Goal: Task Accomplishment & Management: Manage account settings

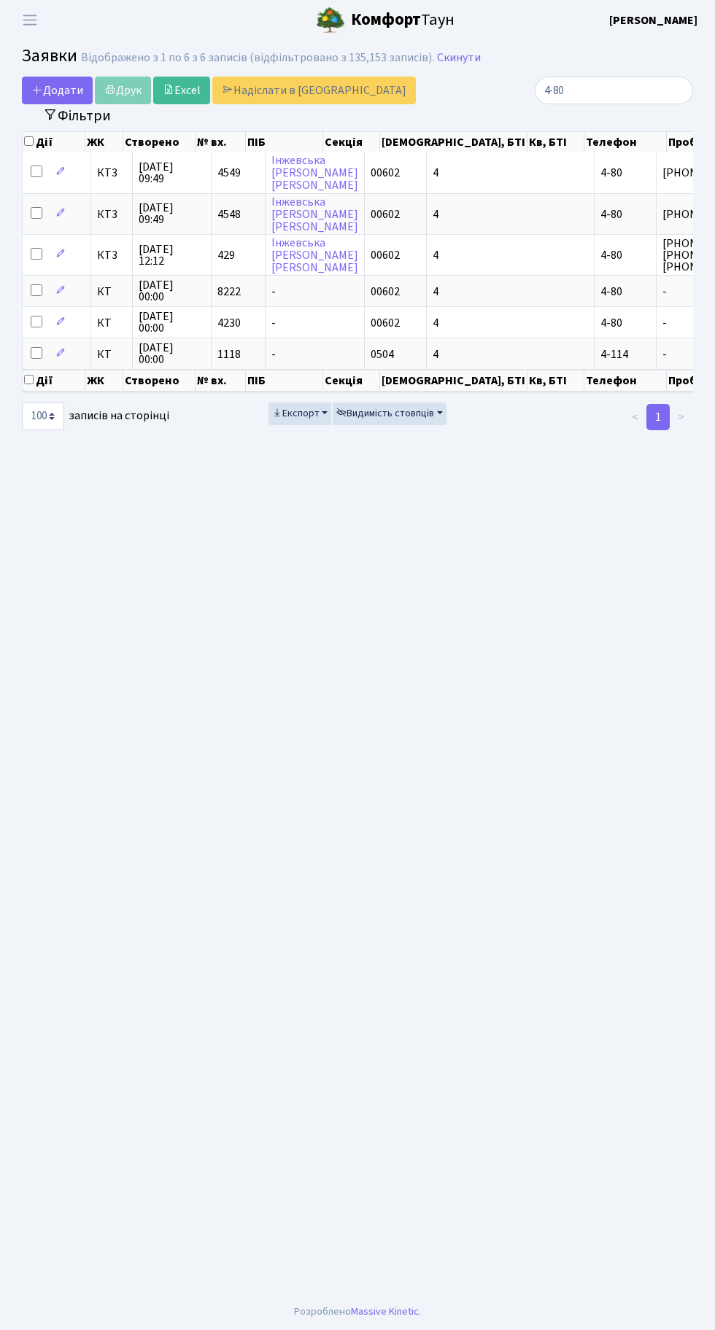
select select "100"
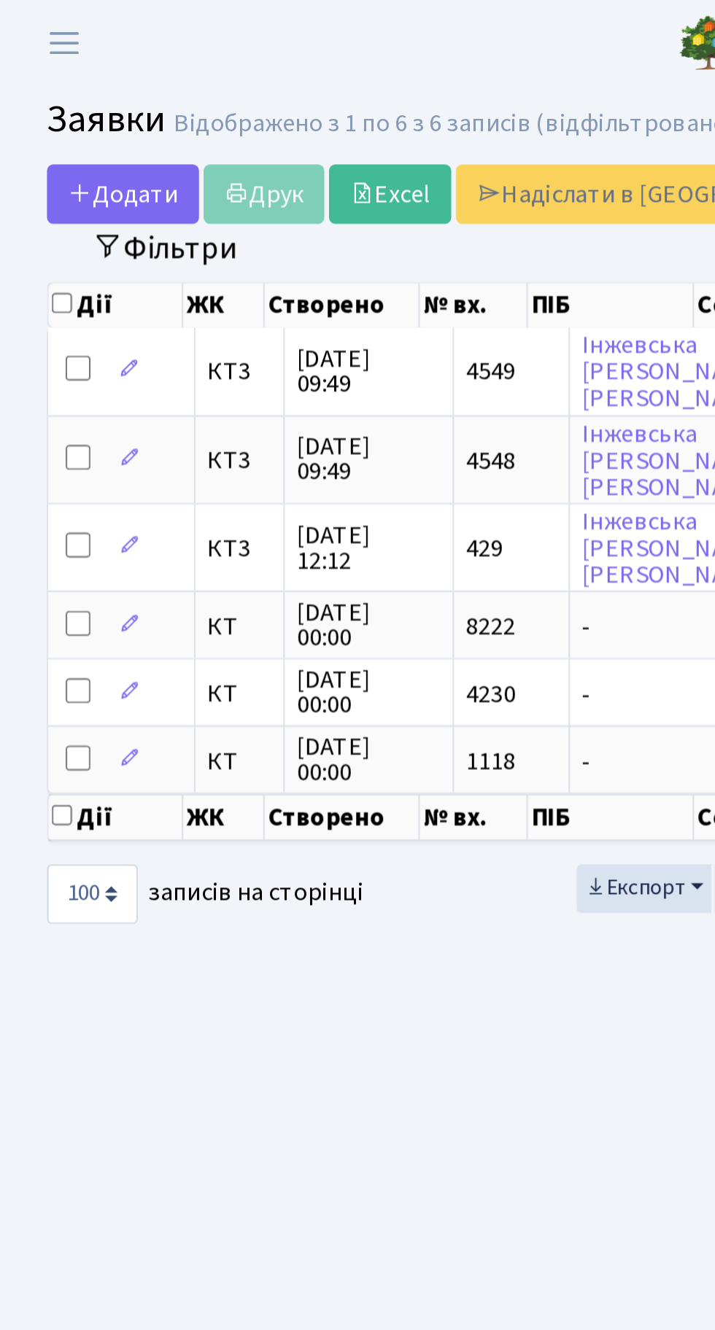
scroll to position [0, 620]
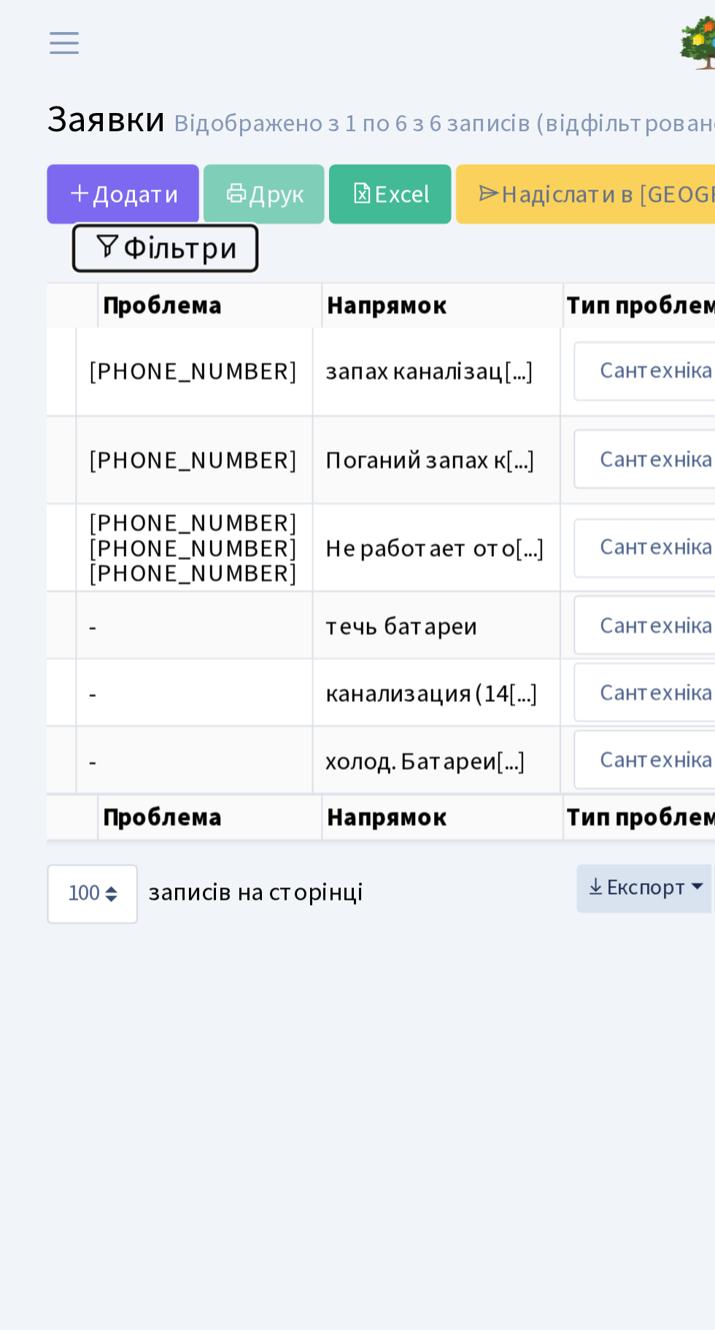
click at [90, 119] on button "Фільтри" at bounding box center [77, 115] width 87 height 23
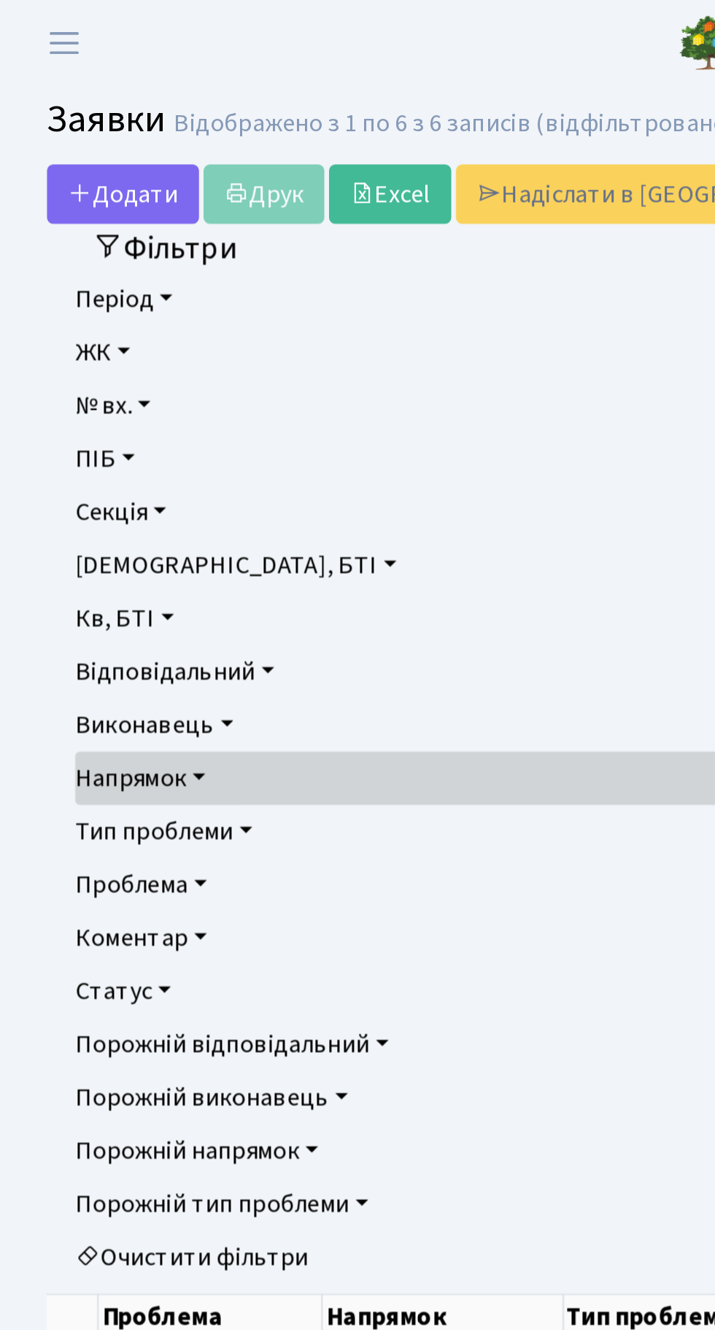
click at [176, 359] on link "Напрямок" at bounding box center [357, 362] width 645 height 25
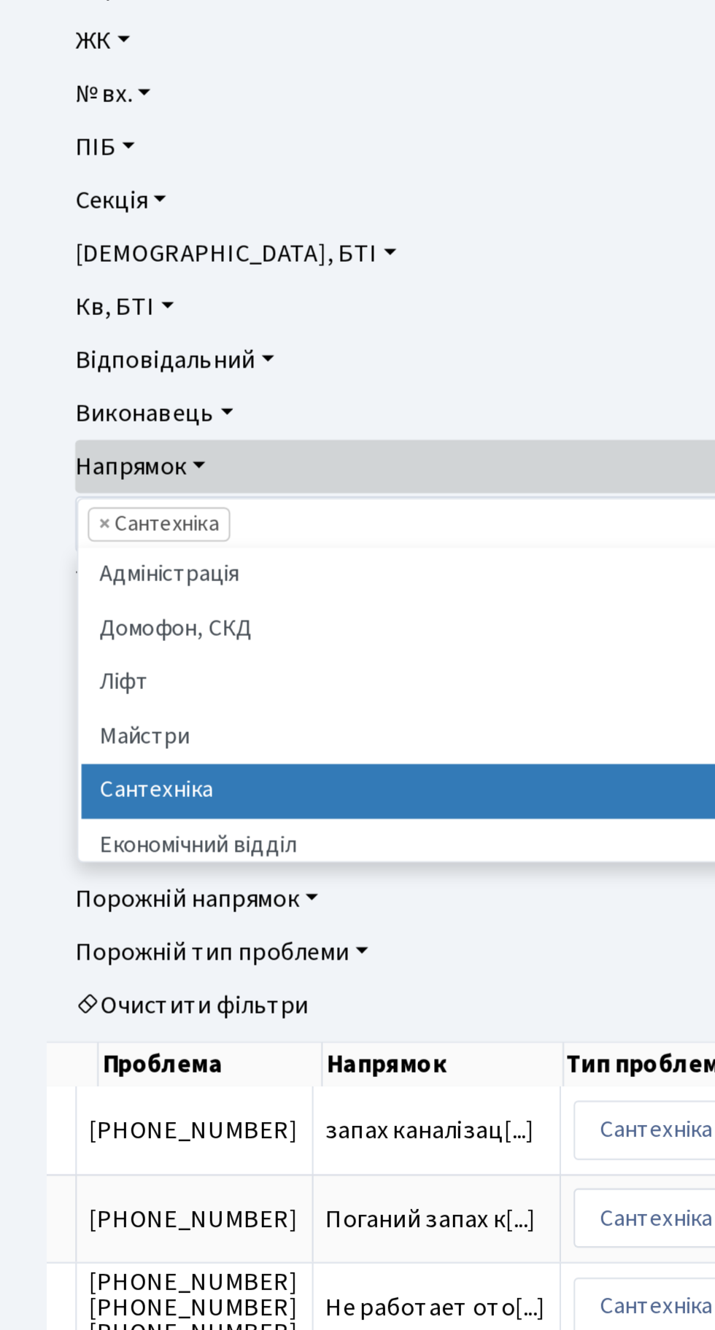
click at [101, 378] on ul "× × Сантехніка" at bounding box center [357, 389] width 642 height 23
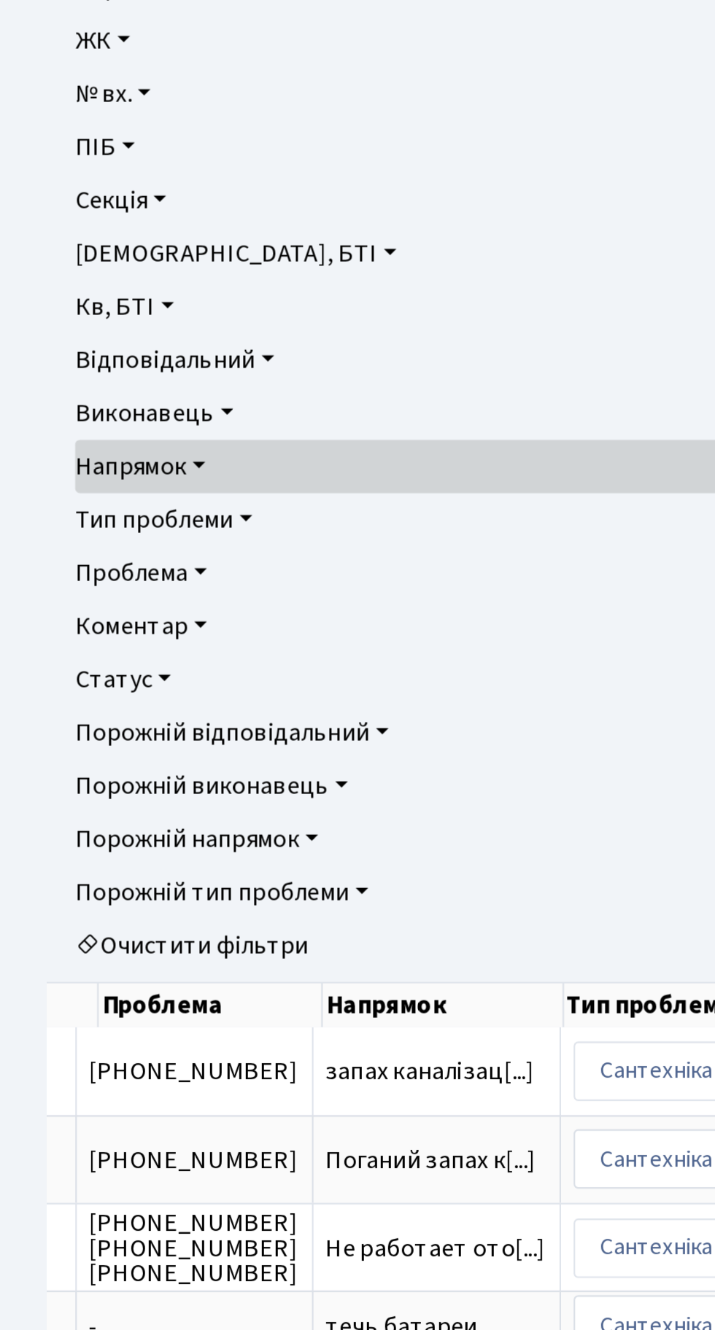
click at [107, 589] on link "Очистити фільтри" at bounding box center [357, 585] width 645 height 25
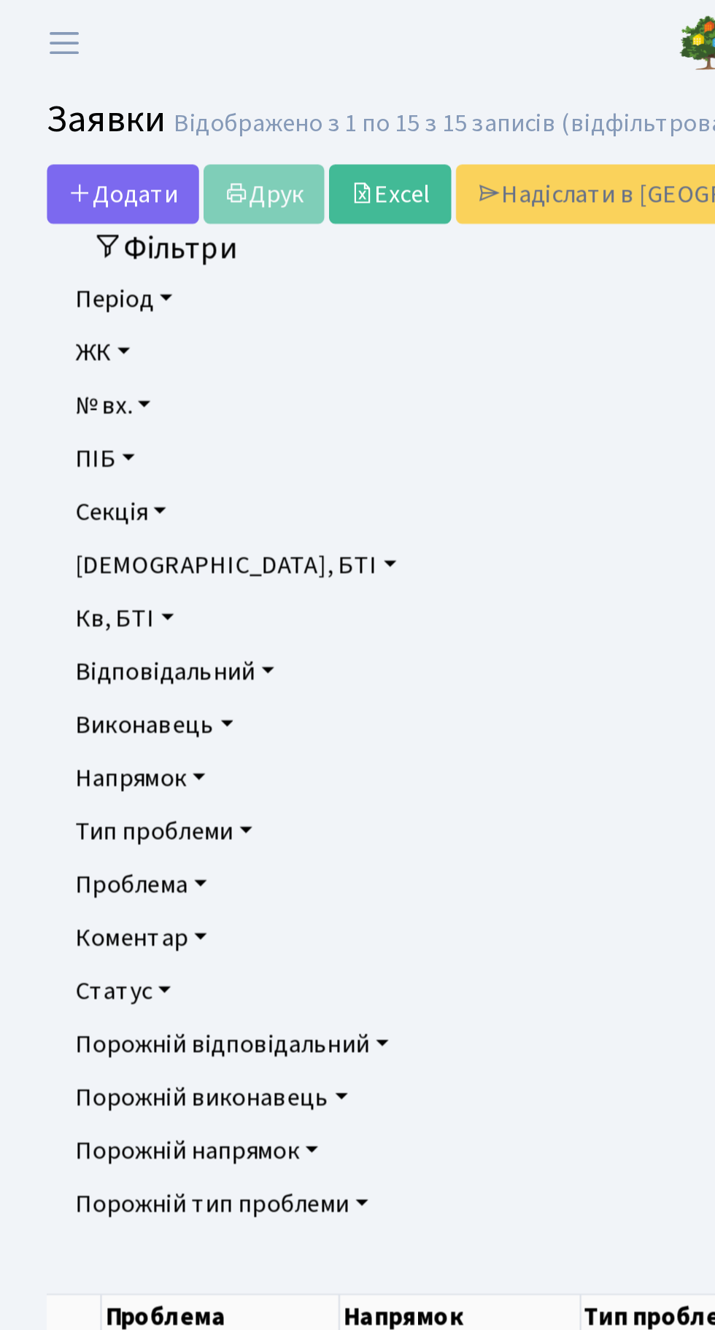
click at [87, 366] on link "Напрямок" at bounding box center [357, 362] width 645 height 25
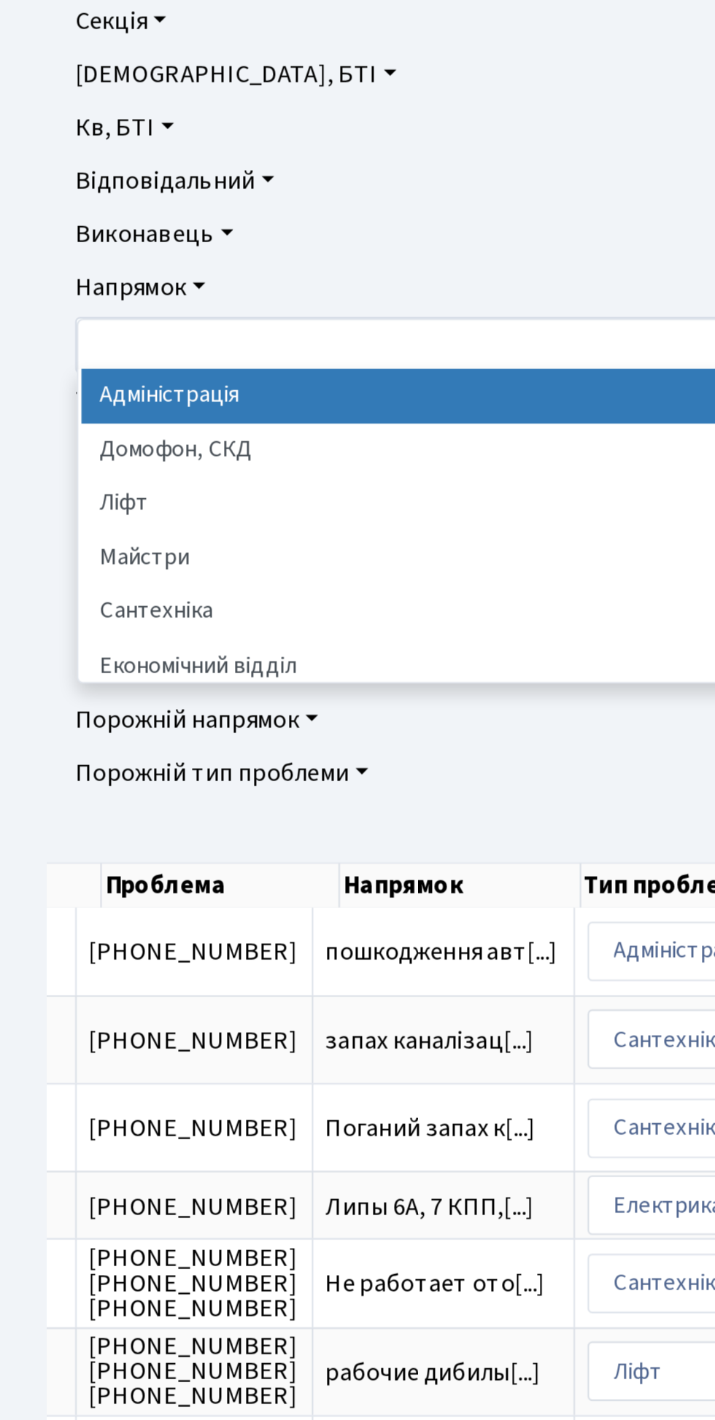
click at [87, 516] on li "Сантехніка" at bounding box center [357, 514] width 639 height 26
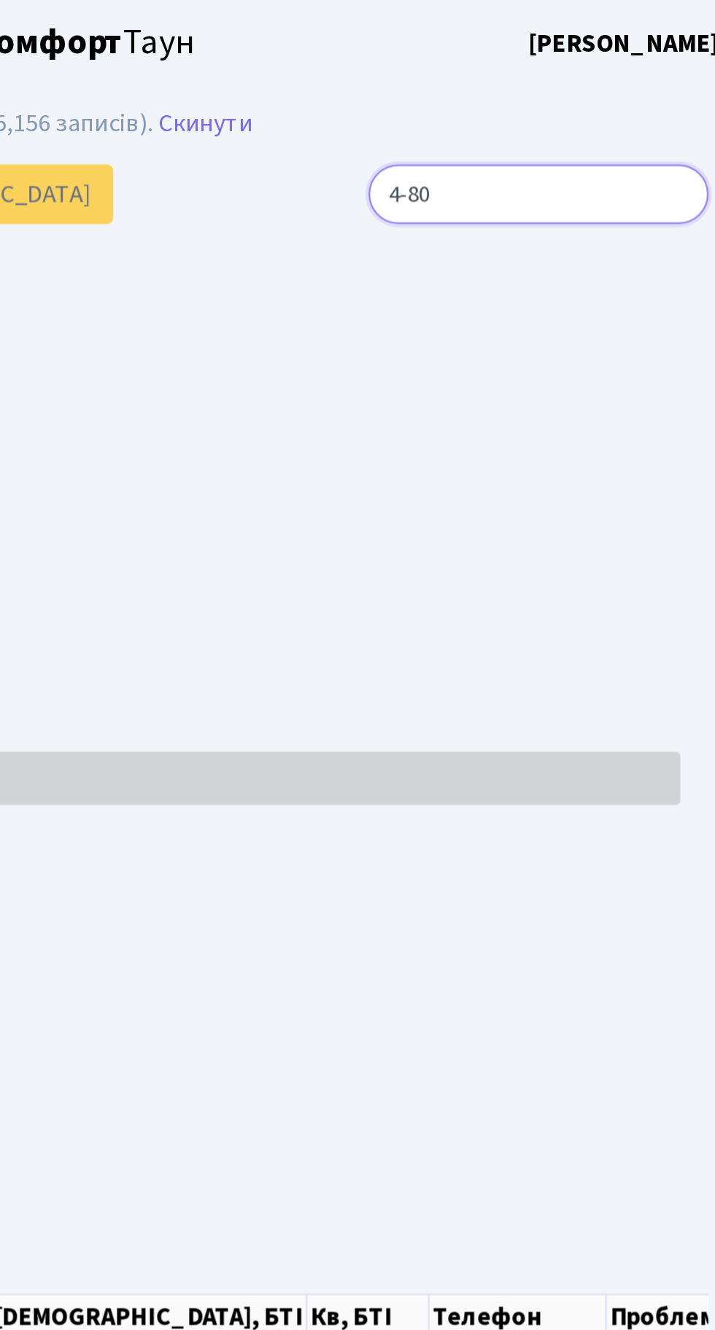
click at [667, 88] on input "4-80" at bounding box center [613, 91] width 158 height 28
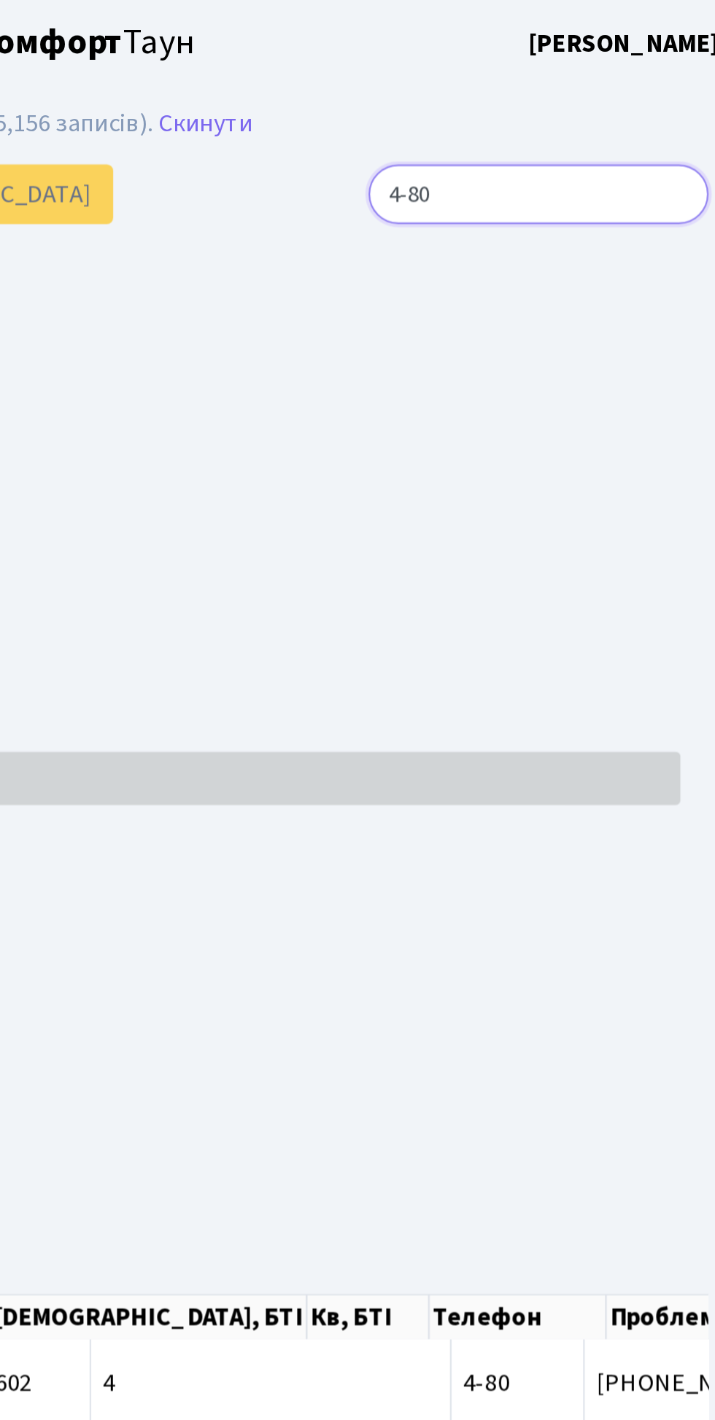
click at [680, 88] on input "4-80" at bounding box center [613, 91] width 158 height 28
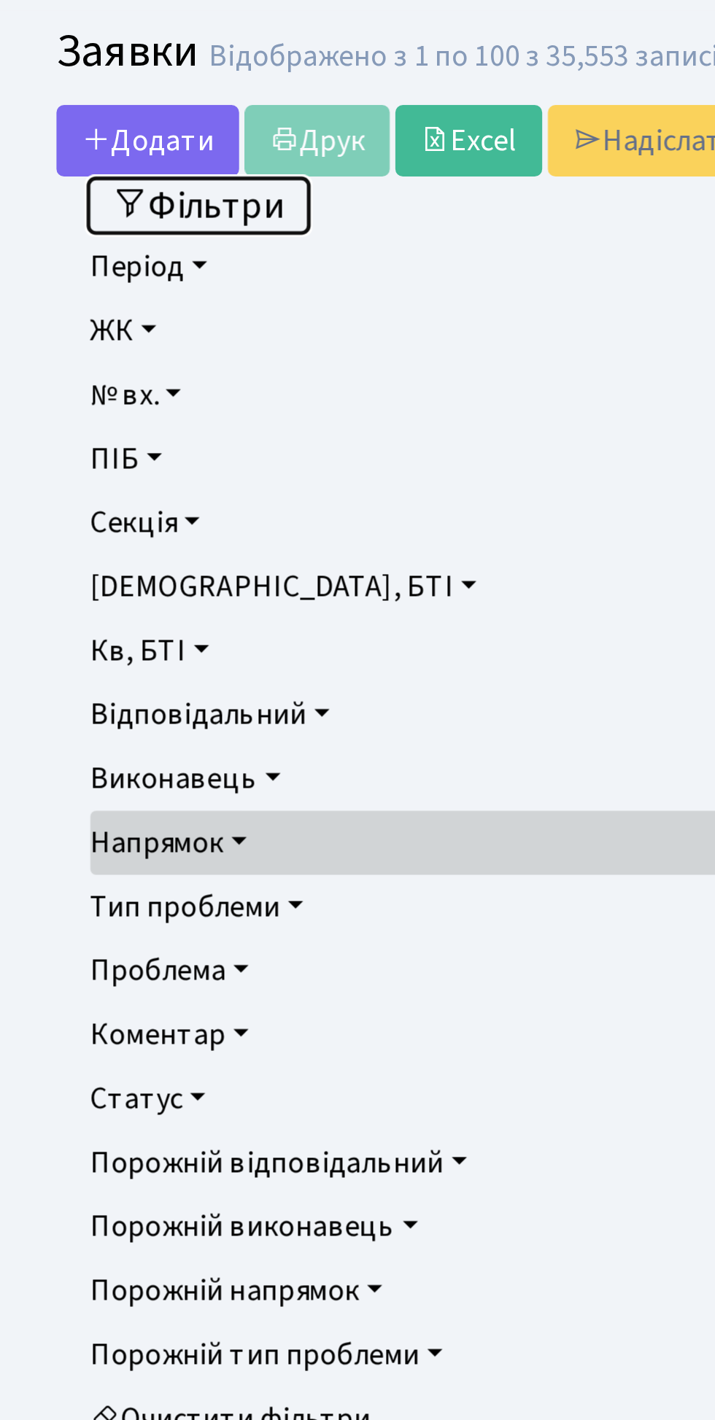
click at [96, 118] on button "Фільтри" at bounding box center [77, 115] width 87 height 23
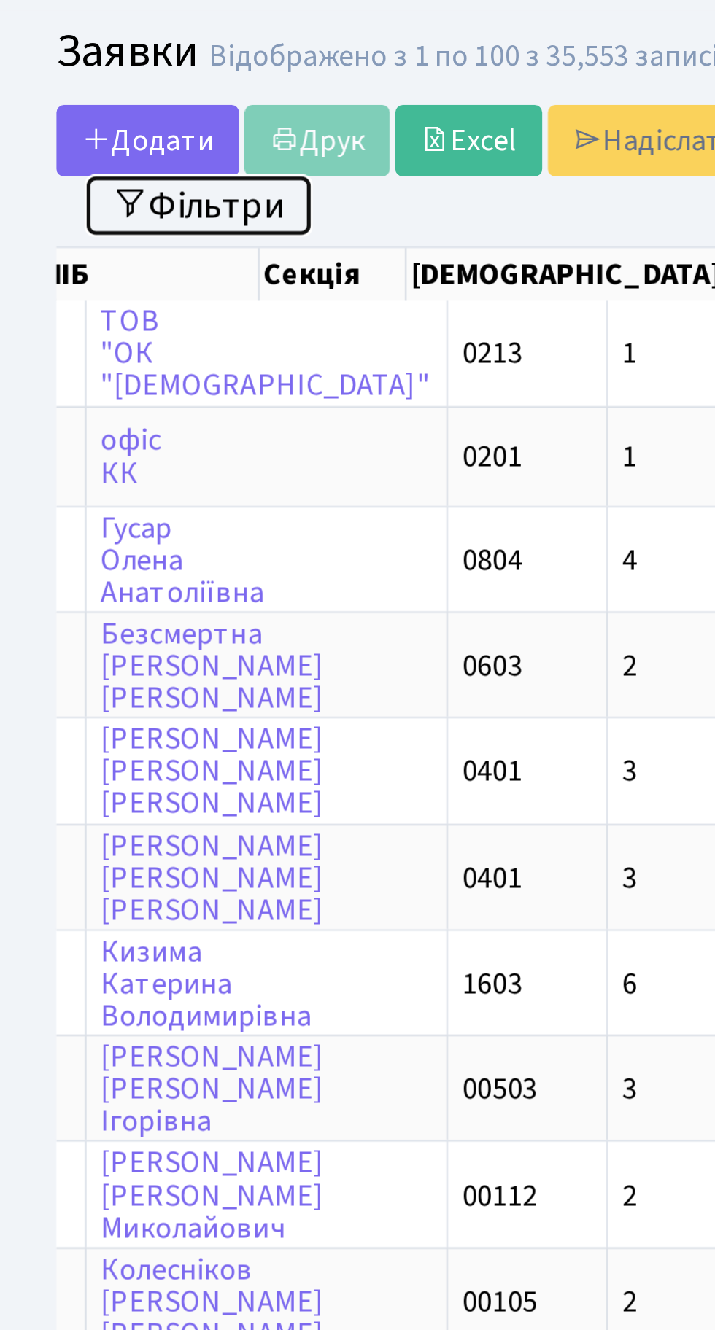
scroll to position [0, 268]
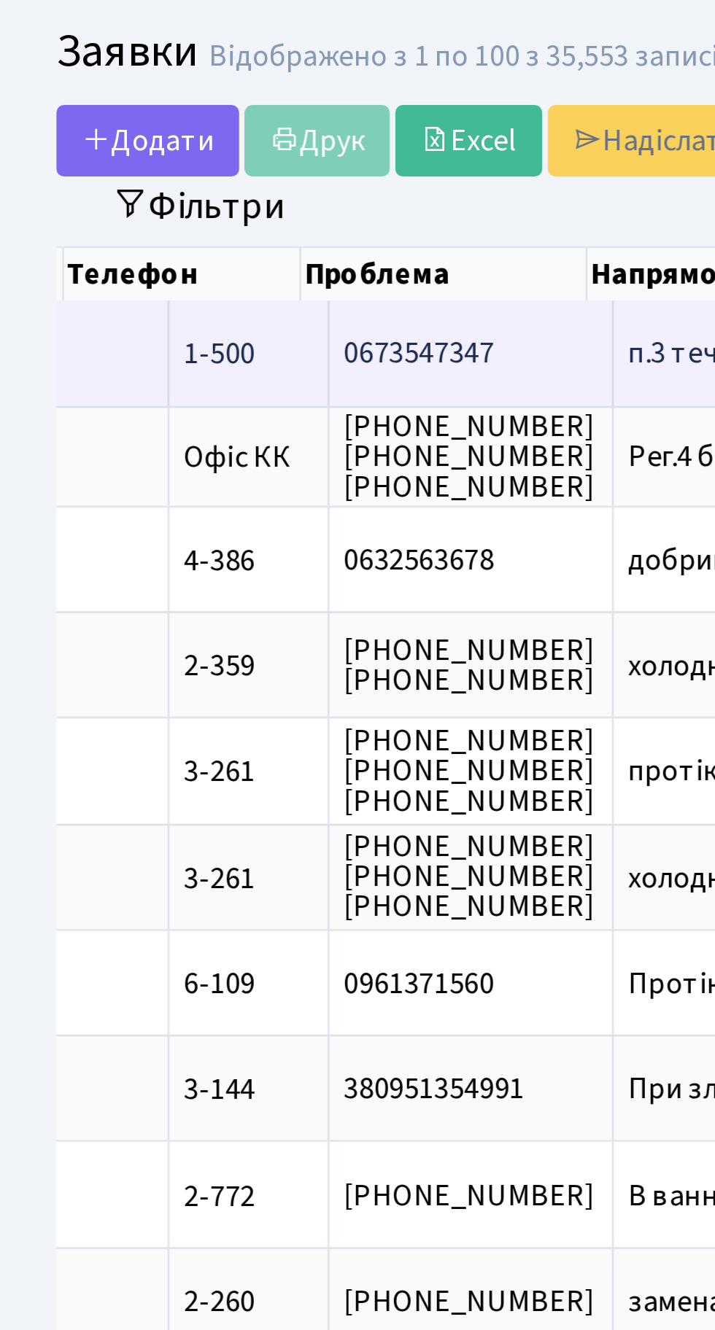
click at [244, 176] on span "п.3 тече вода в[...]" at bounding box center [290, 173] width 92 height 16
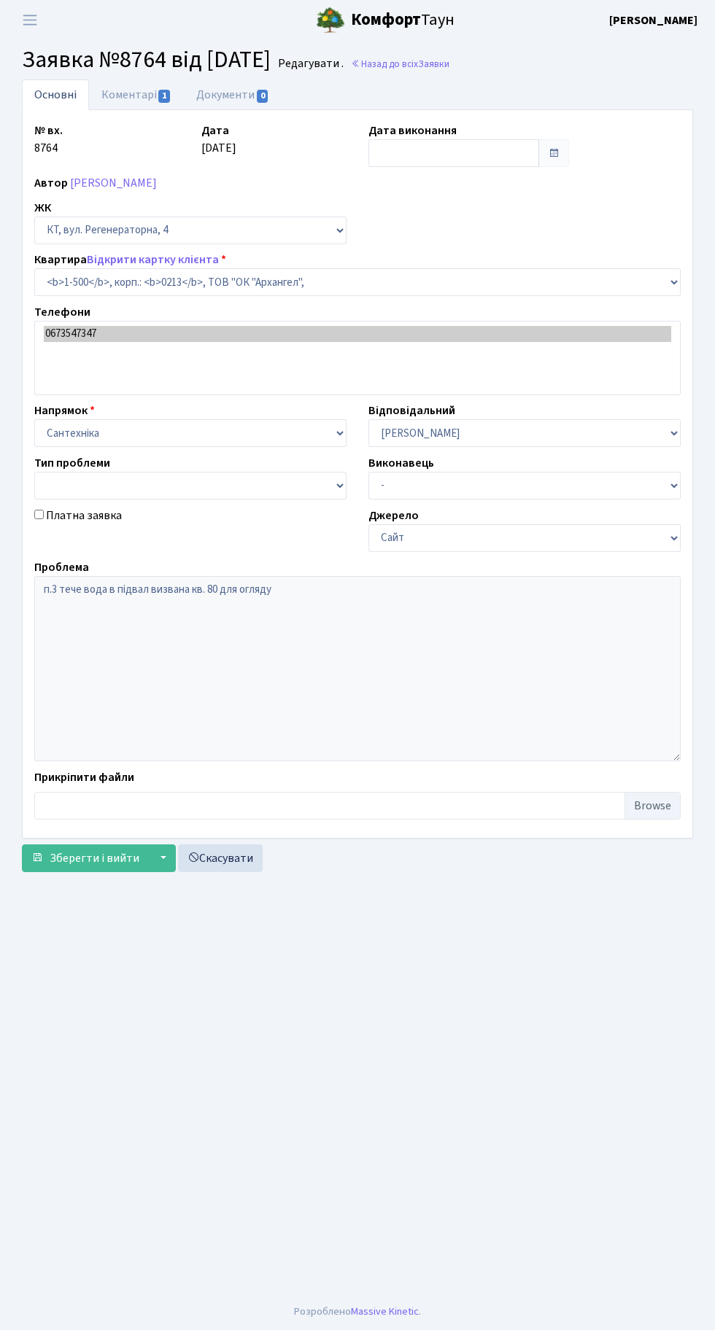
select select "16285"
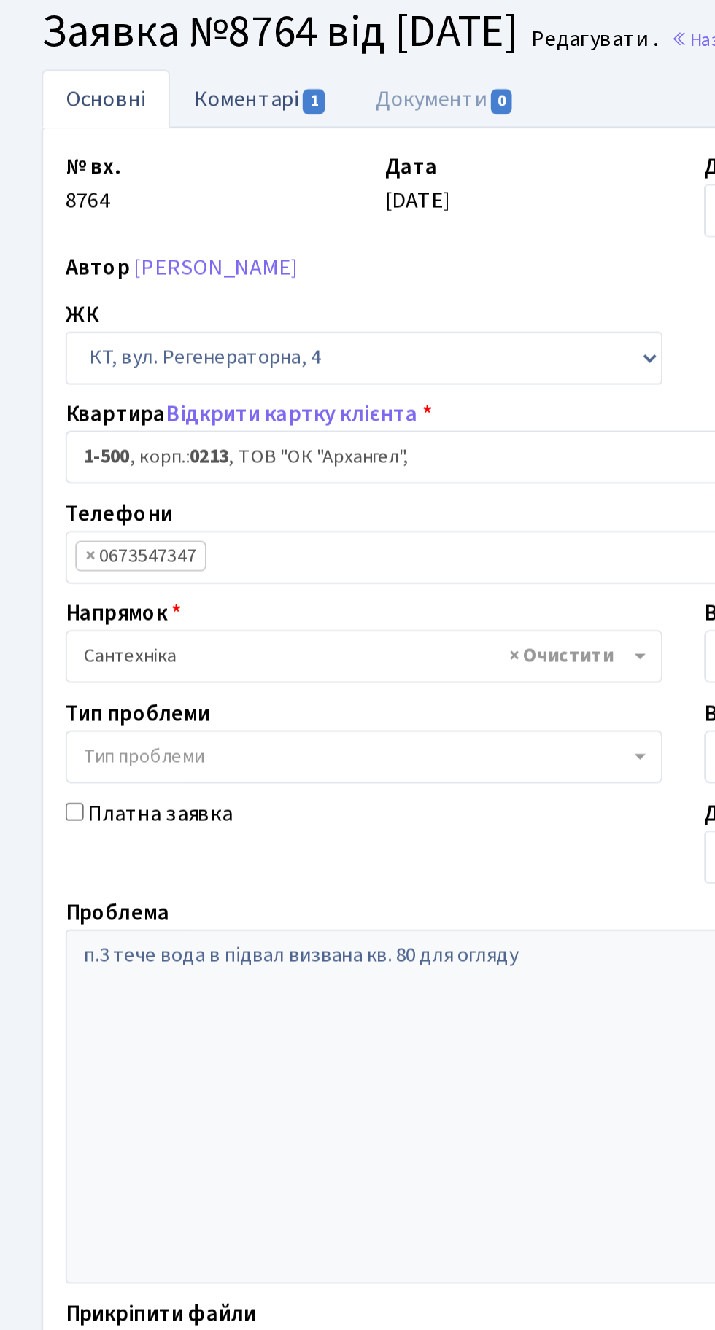
click at [129, 95] on link "Коментарі 1" at bounding box center [136, 94] width 95 height 30
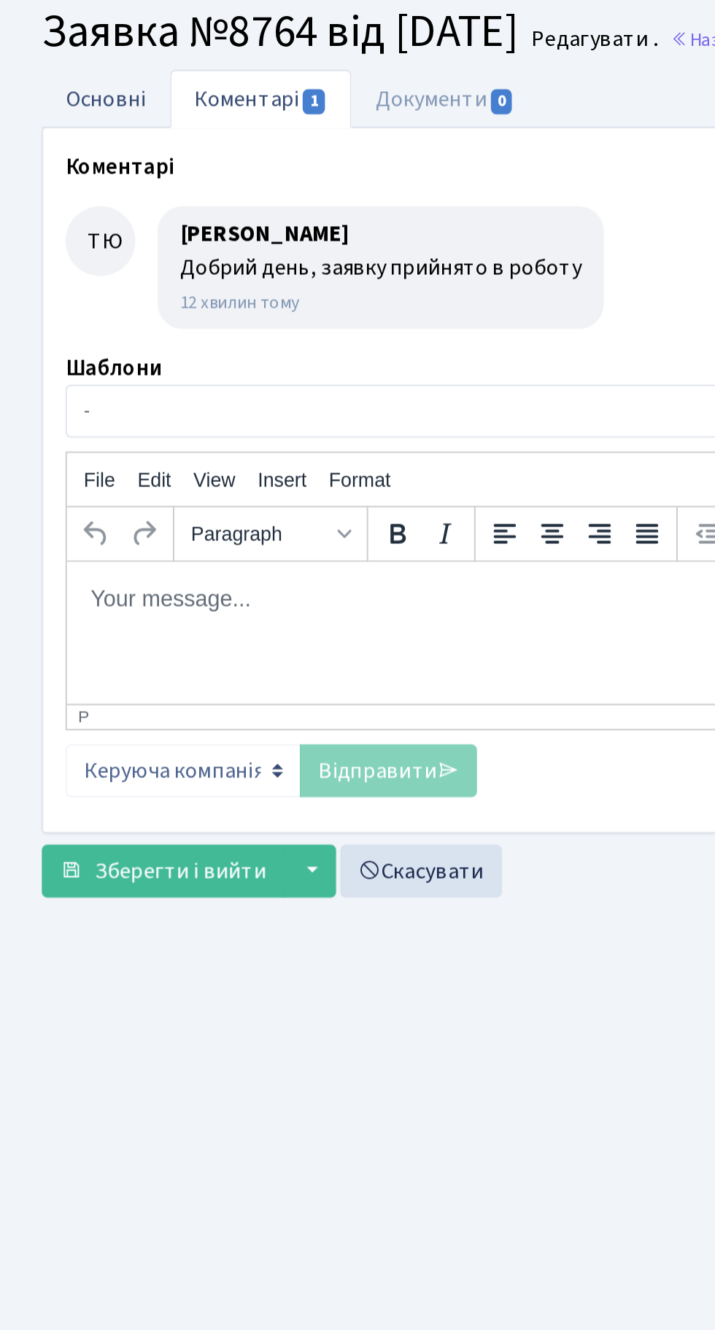
click at [54, 94] on link "Основні" at bounding box center [55, 94] width 67 height 30
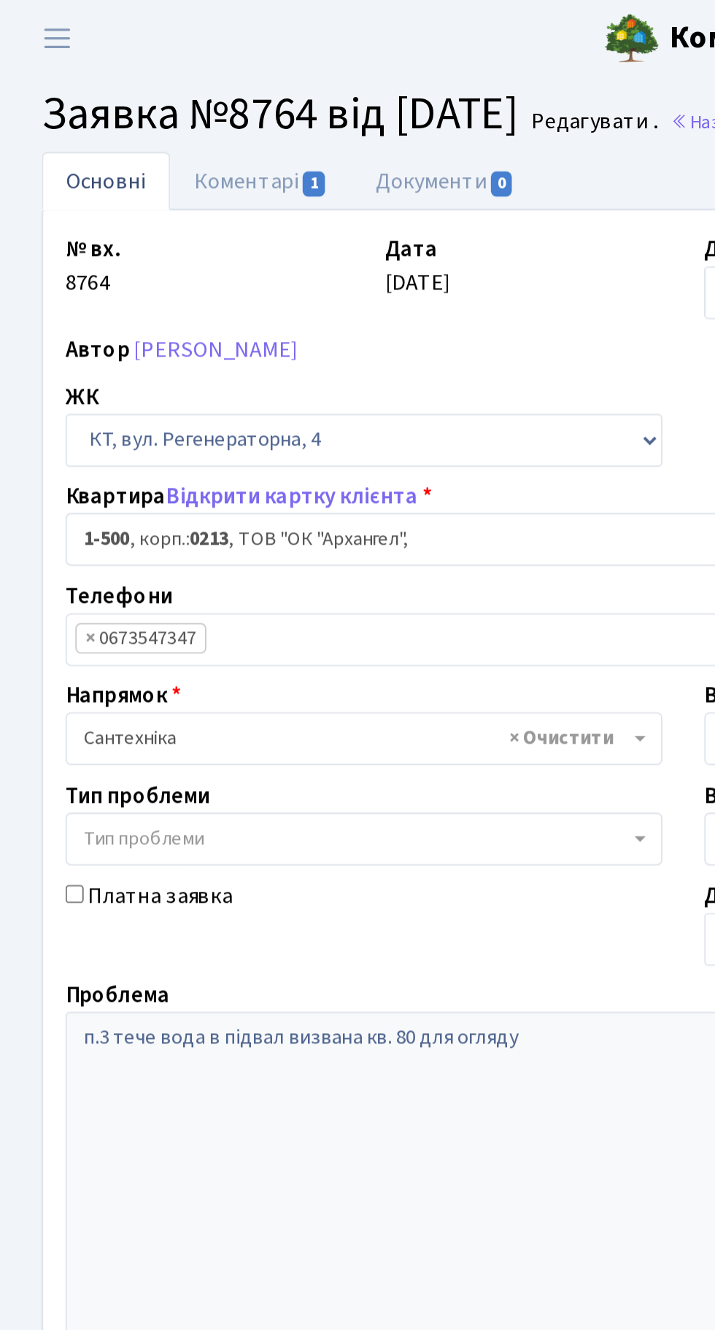
click at [271, 287] on span "× 1-500 , корп.: 0213 , ТОВ "ОК "Архангел"," at bounding box center [353, 282] width 618 height 15
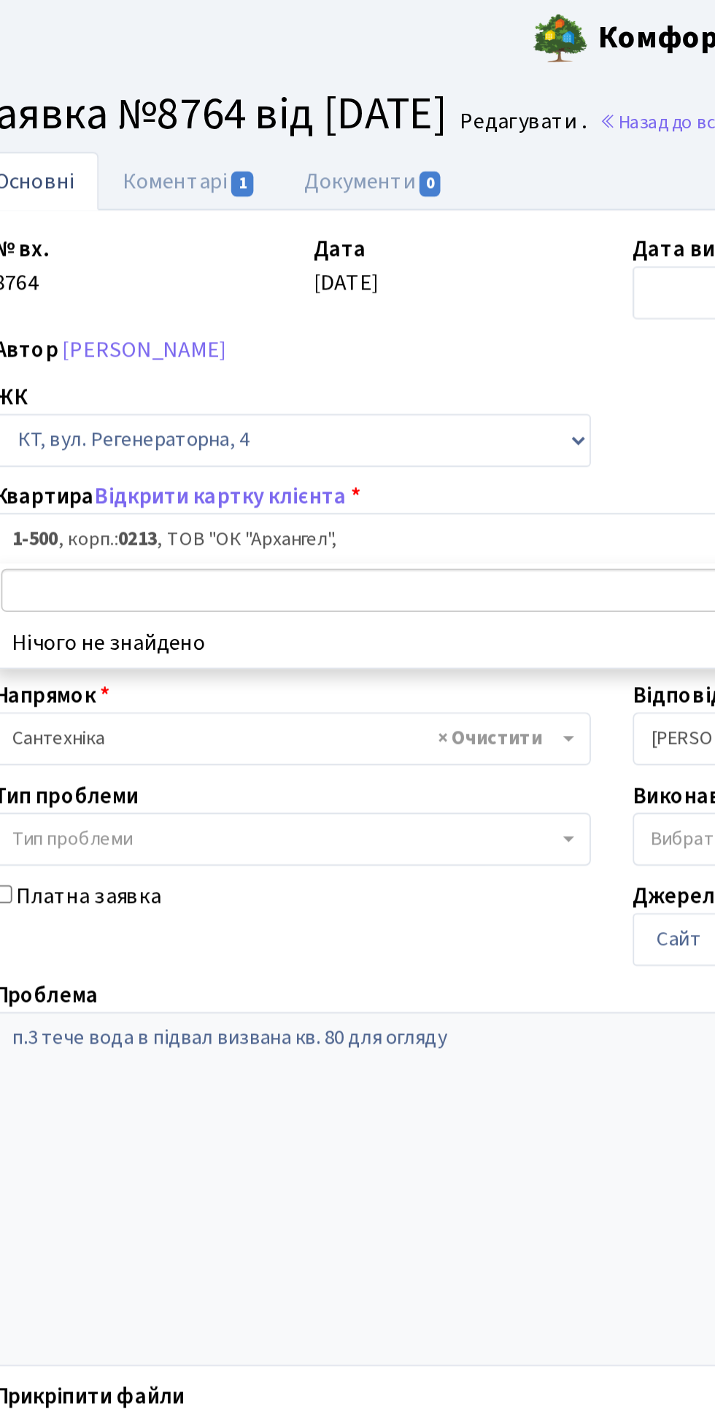
click at [243, 281] on span "× 1-500 , корп.: 0213 , ТОВ "ОК "Архангел"," at bounding box center [353, 282] width 618 height 15
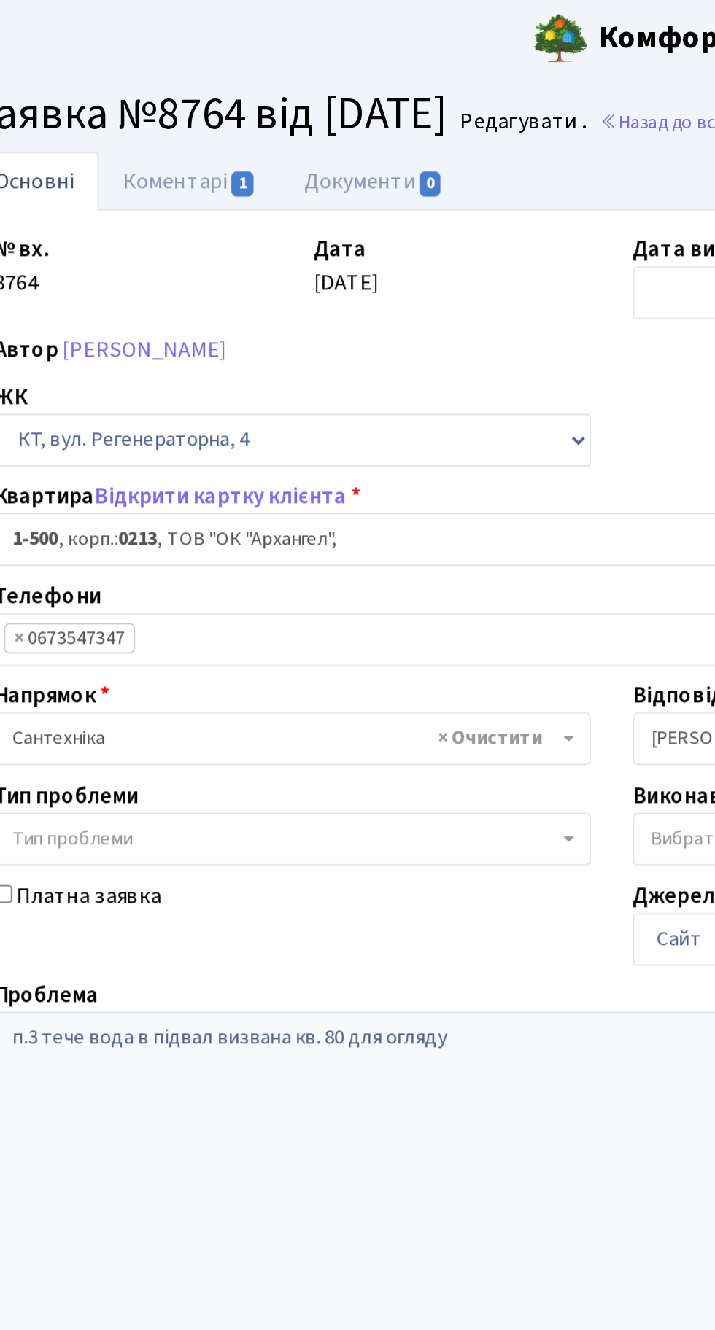
click at [232, 281] on span "× 1-500 , корп.: 0213 , ТОВ "ОК "Архангел"," at bounding box center [353, 282] width 618 height 15
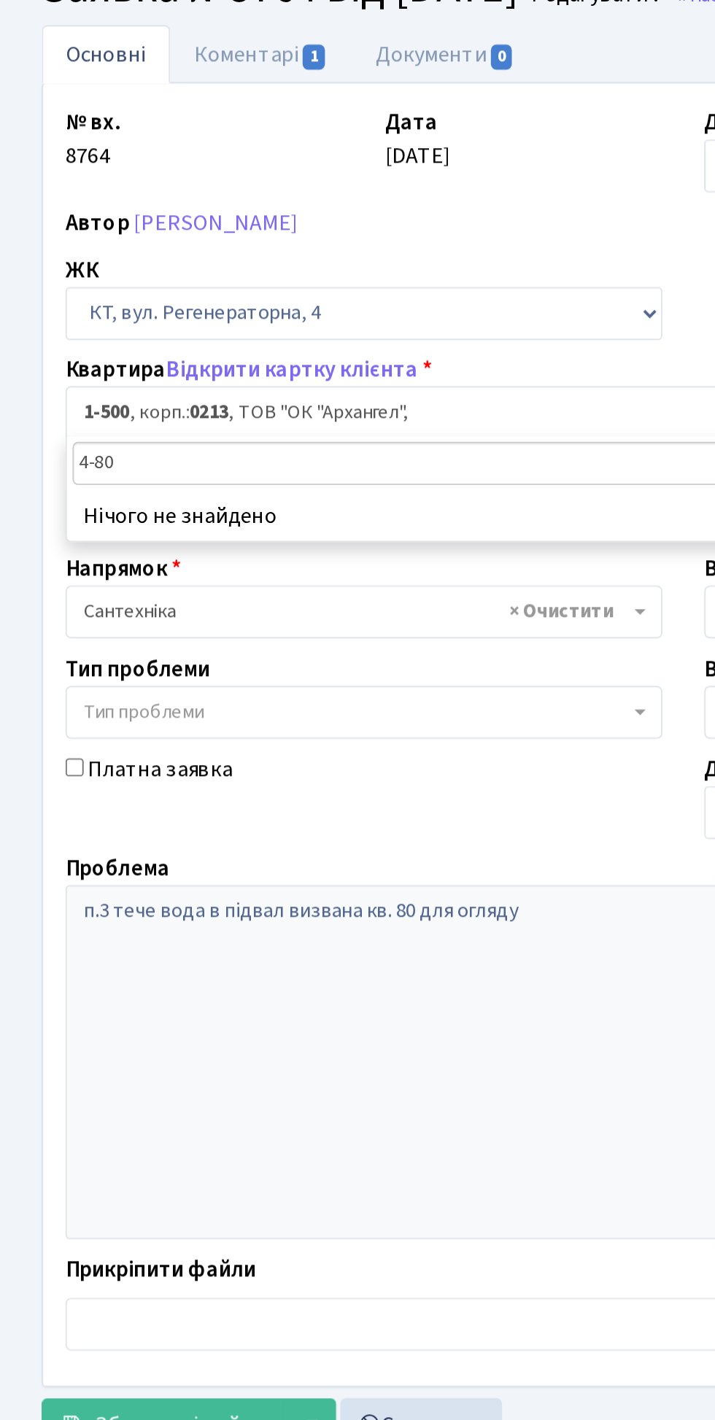
type input "4-80"
click at [166, 323] on li "Нічого не знайдено" at bounding box center [357, 336] width 645 height 26
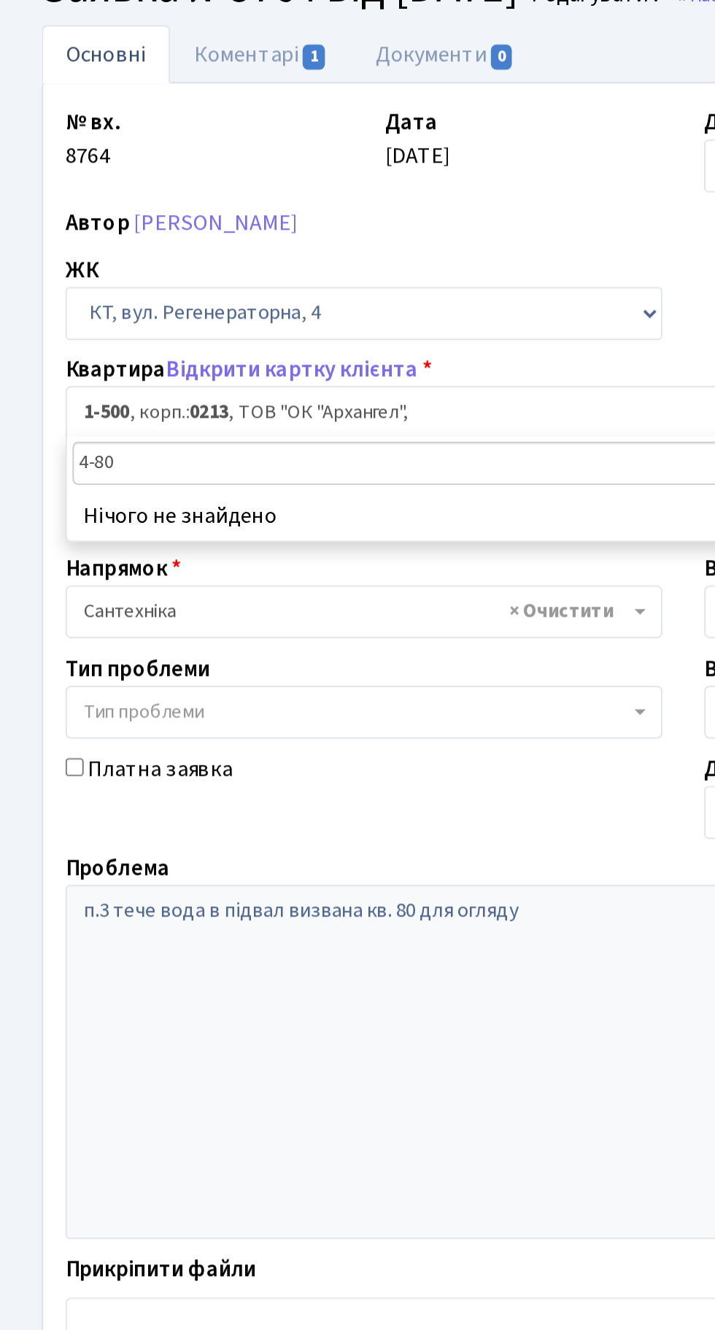
click at [327, 836] on main "Admin Заявки Редагувати Заявка №8764 від 07.10.2025 Редагувати . Назад до всіх …" at bounding box center [357, 666] width 715 height 1253
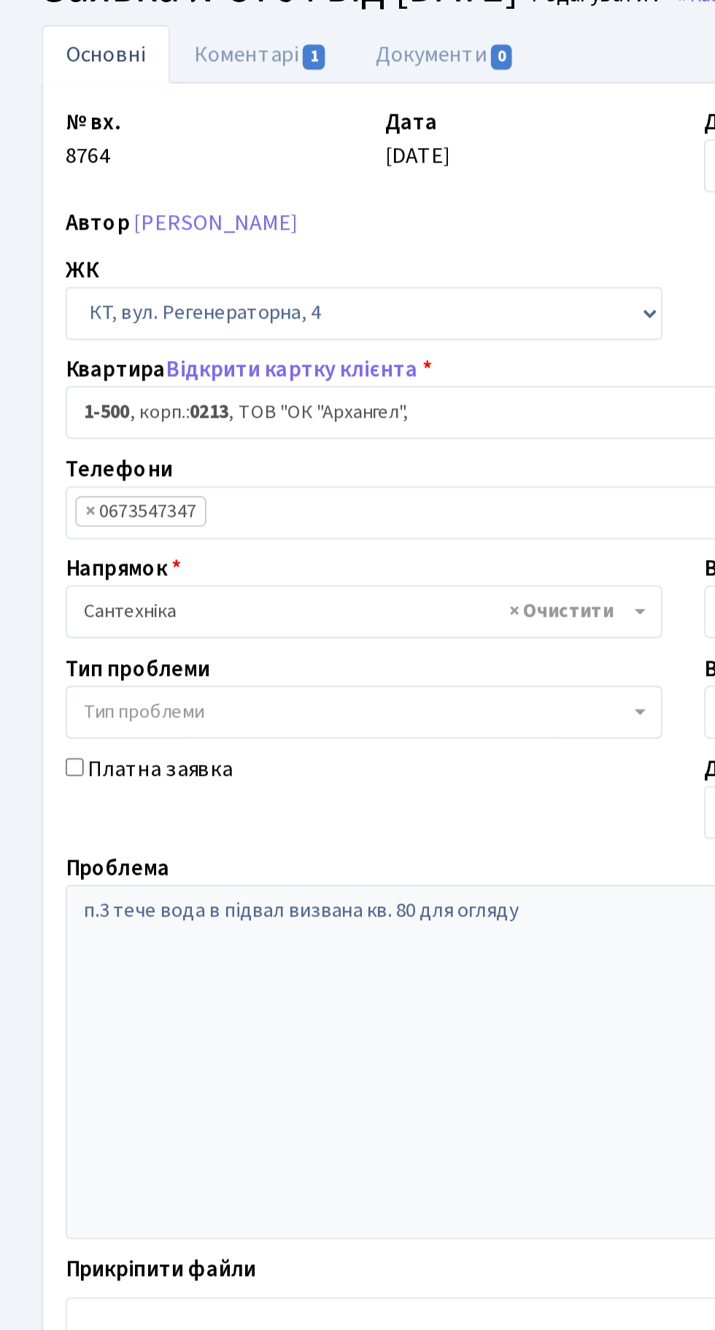
click at [192, 279] on span "× 1-500 , корп.: 0213 , ТОВ "ОК "Архангел"," at bounding box center [353, 282] width 618 height 15
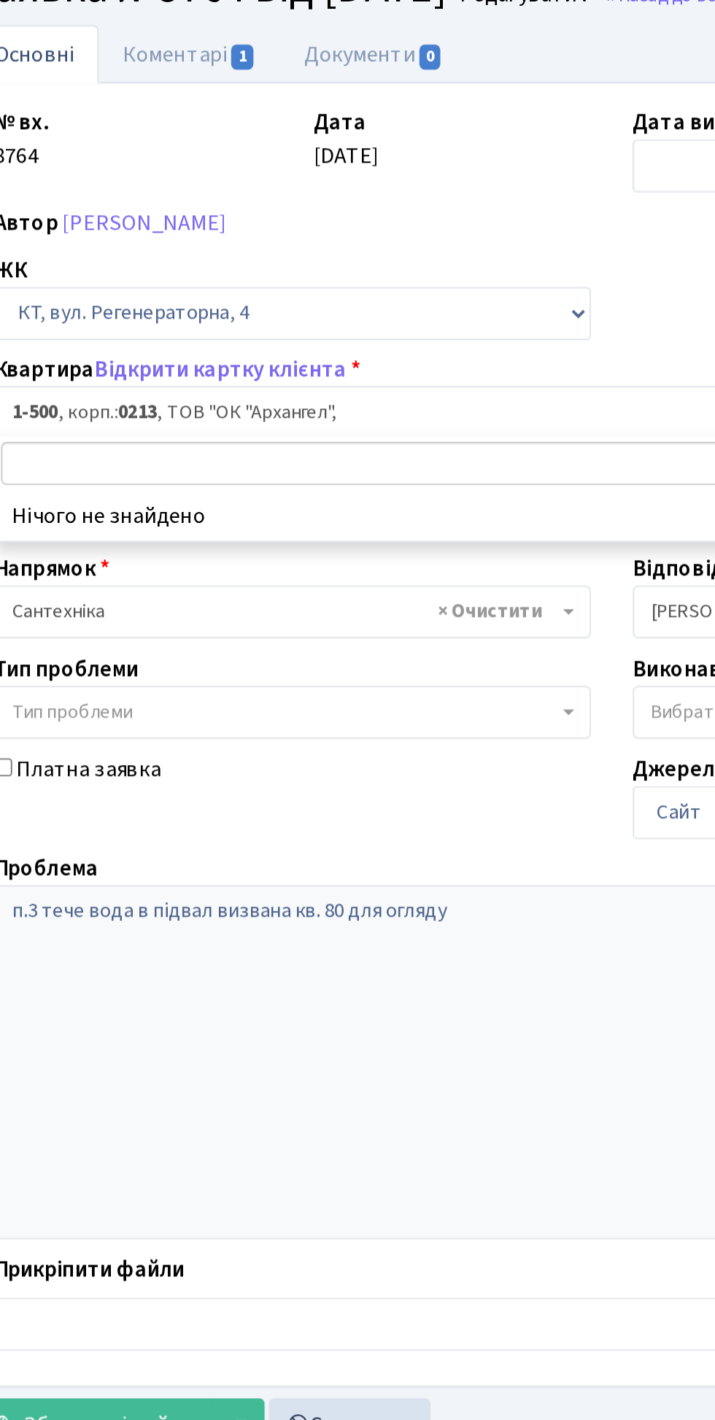
type input "4"
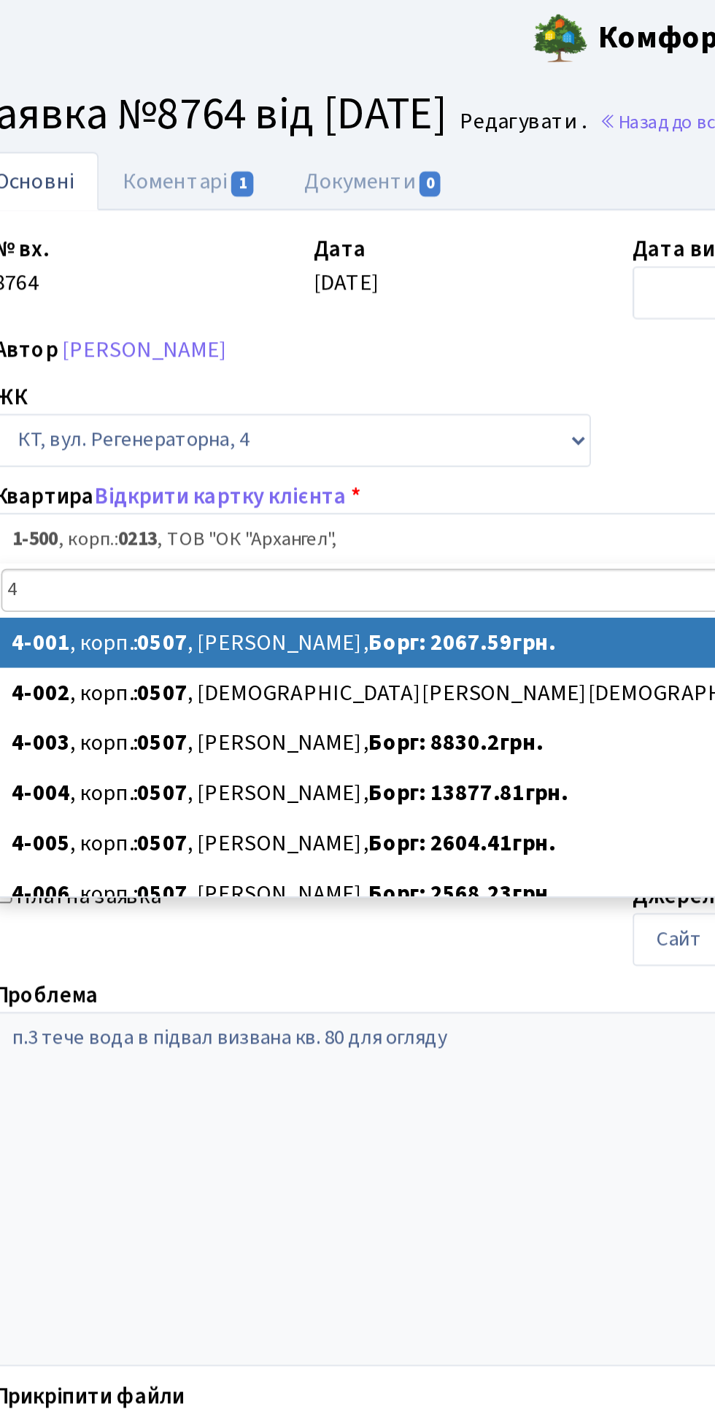
click at [332, 98] on ul "Основні Коментарі 1 Документи 0" at bounding box center [357, 94] width 671 height 31
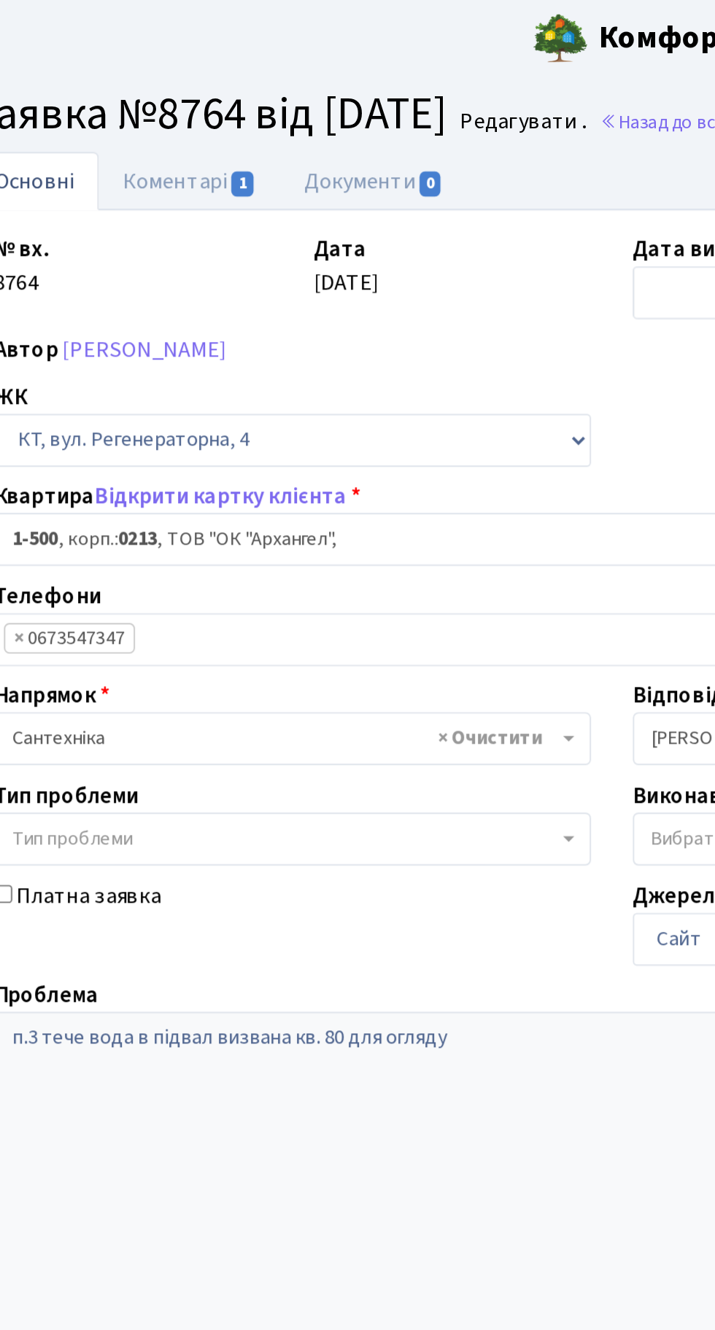
click at [307, 184] on div "Автор Токарева Юлія Диспечер КТ" at bounding box center [357, 182] width 668 height 17
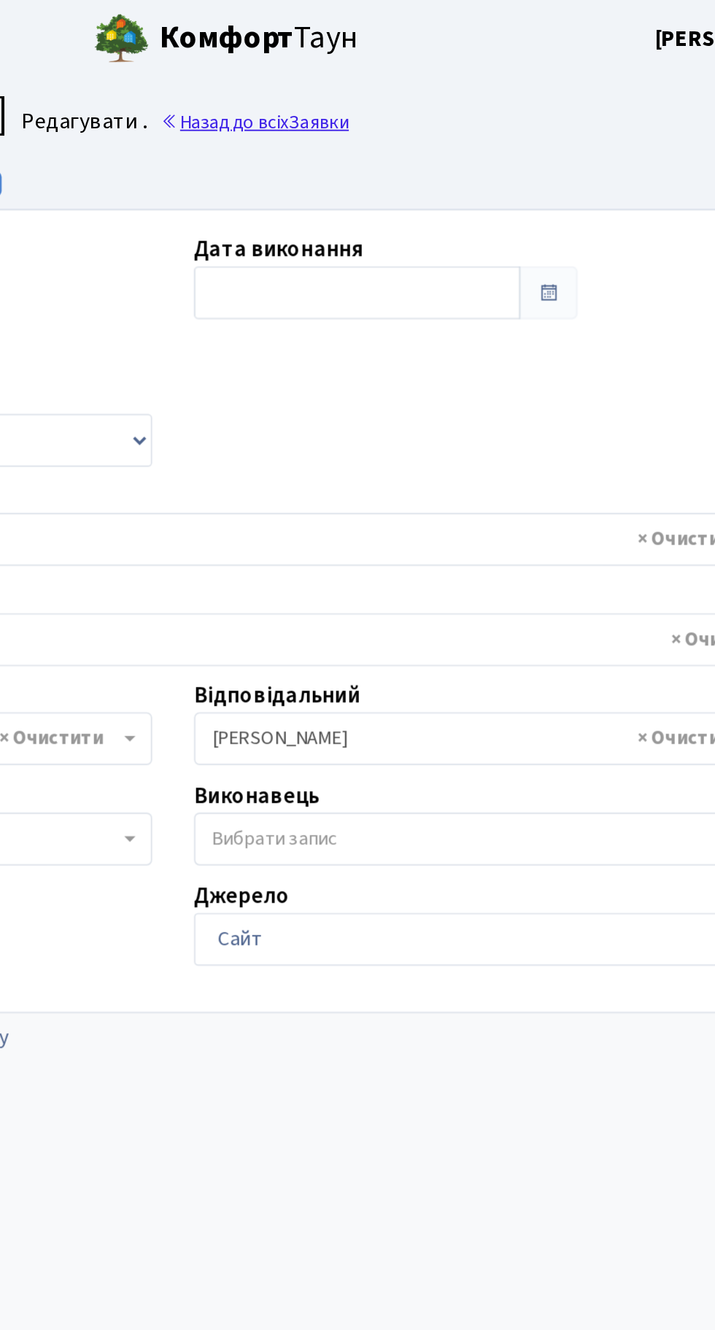
click at [427, 66] on link "Назад до всіх Заявки" at bounding box center [400, 64] width 98 height 14
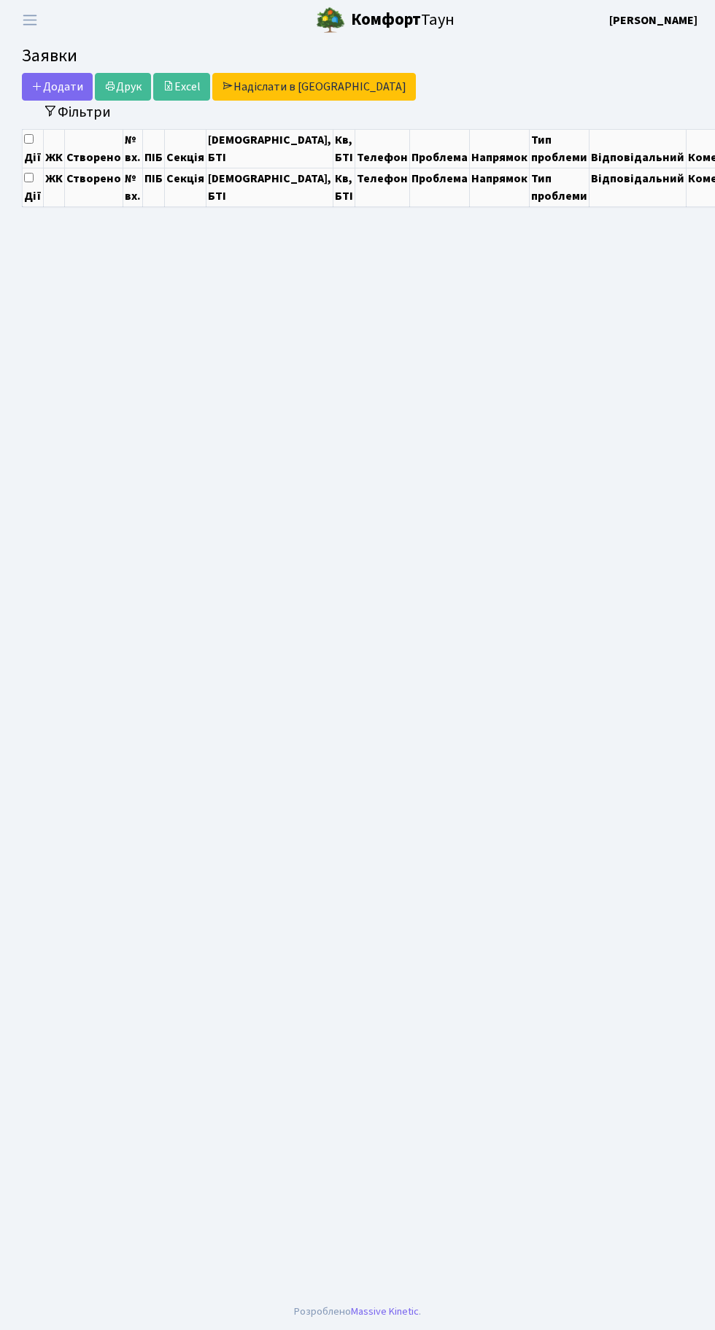
select select "100"
